Goal: Transaction & Acquisition: Subscribe to service/newsletter

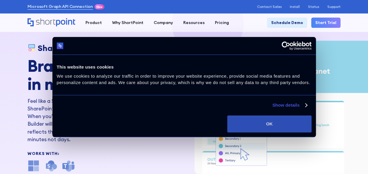
click at [243, 120] on button "OK" at bounding box center [269, 123] width 84 height 17
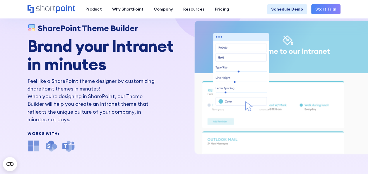
scroll to position [29, 0]
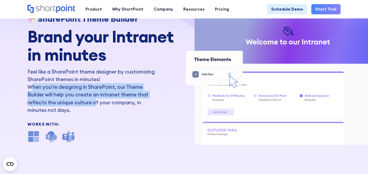
drag, startPoint x: 44, startPoint y: 86, endPoint x: 95, endPoint y: 99, distance: 52.4
click at [95, 99] on p "When you're designing in SharePoint, our Theme Builder will help you create an …" at bounding box center [91, 98] width 127 height 31
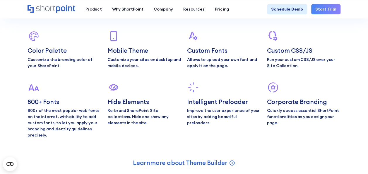
scroll to position [2052, 0]
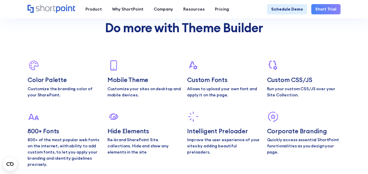
click at [318, 7] on link "Start Trial" at bounding box center [326, 9] width 29 height 10
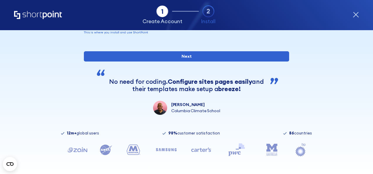
scroll to position [52, 0]
